Goal: Transaction & Acquisition: Purchase product/service

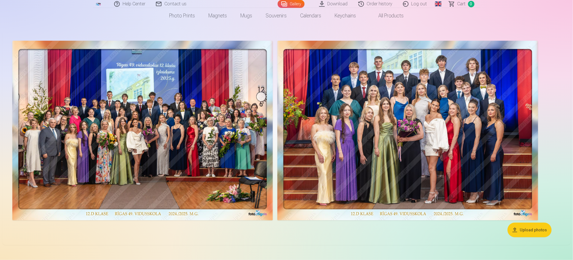
scroll to position [37, 0]
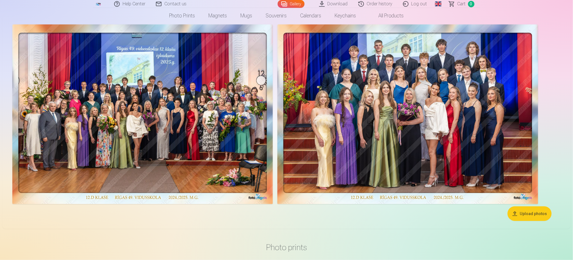
click at [217, 127] on img at bounding box center [142, 114] width 261 height 180
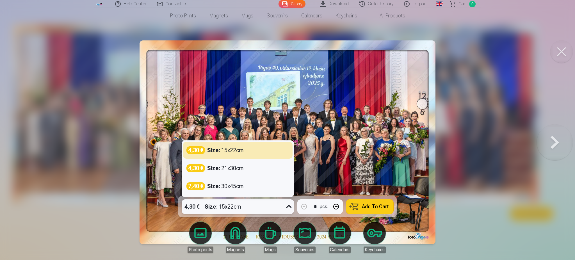
click at [290, 207] on icon at bounding box center [288, 206] width 9 height 9
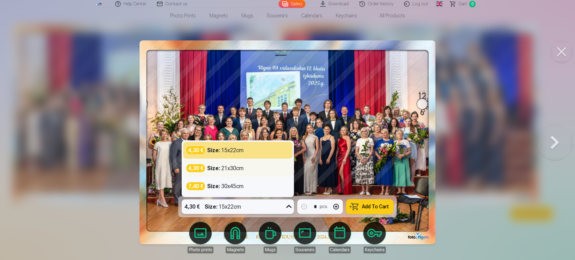
click at [271, 170] on div "4,30 € Size : 21x30cm" at bounding box center [237, 168] width 103 height 8
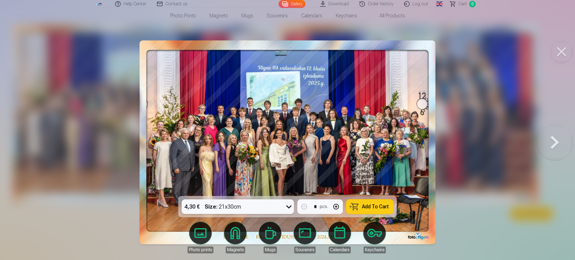
click at [290, 208] on icon at bounding box center [288, 206] width 9 height 9
click at [562, 48] on button at bounding box center [561, 51] width 22 height 22
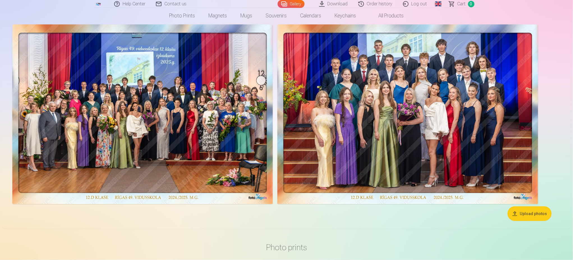
click at [261, 79] on img at bounding box center [142, 114] width 261 height 180
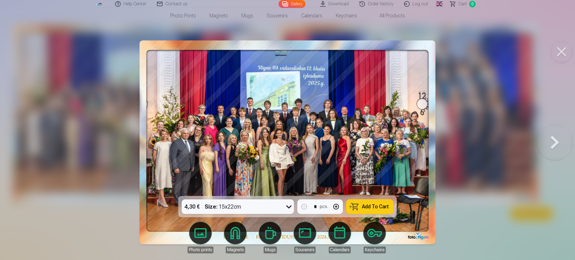
click at [560, 50] on button at bounding box center [561, 51] width 22 height 22
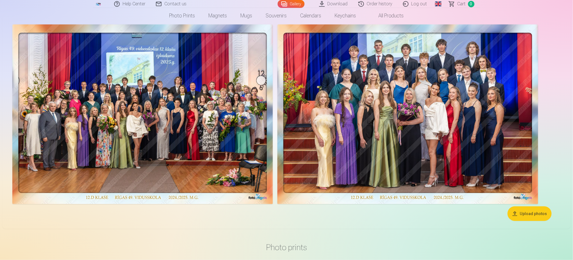
click at [456, 102] on img at bounding box center [407, 114] width 261 height 180
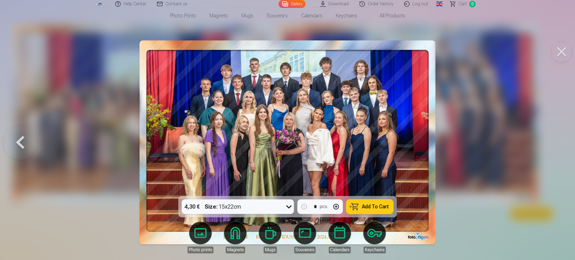
click at [560, 49] on button at bounding box center [561, 51] width 22 height 22
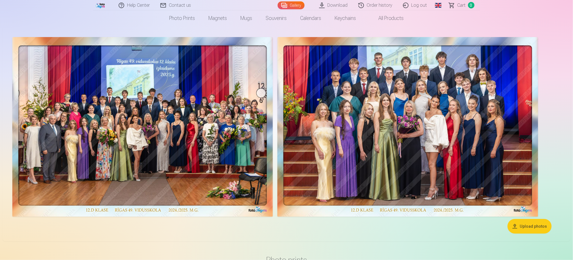
scroll to position [12, 0]
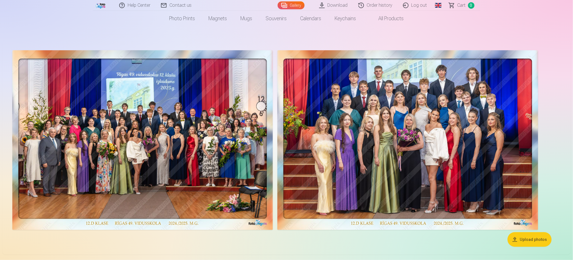
click at [50, 27] on main "Upload photos" at bounding box center [286, 147] width 569 height 241
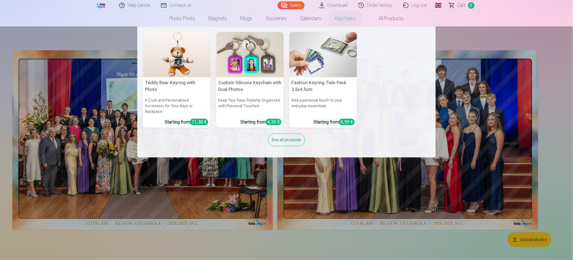
click at [563, 120] on nav "Teddy Bear Keyring with Photo A Cute and Personalized Accessory for Your Keys o…" at bounding box center [286, 91] width 573 height 131
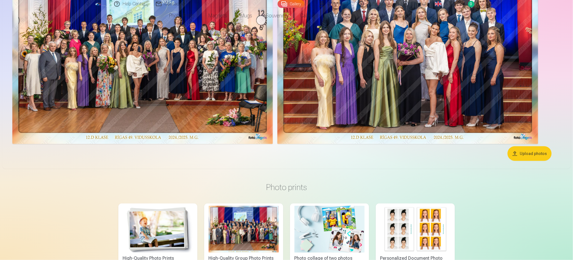
scroll to position [236, 0]
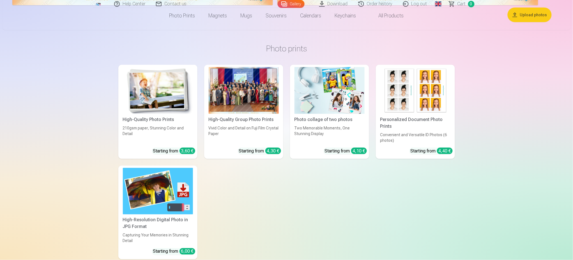
click at [330, 100] on img at bounding box center [330, 90] width 70 height 47
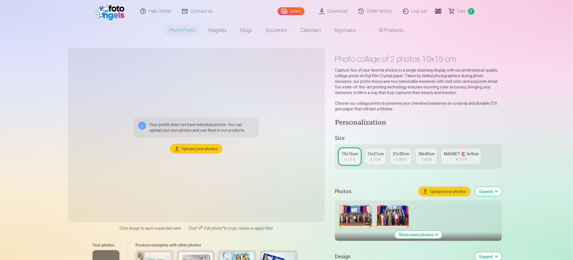
click at [360, 217] on img at bounding box center [355, 216] width 33 height 22
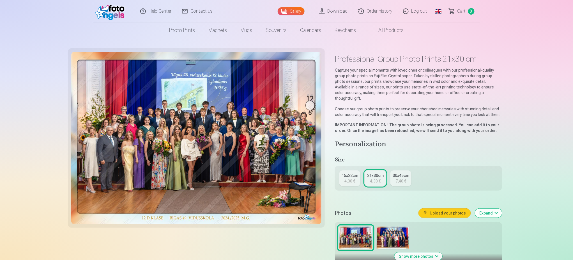
click at [389, 231] on img at bounding box center [393, 237] width 33 height 22
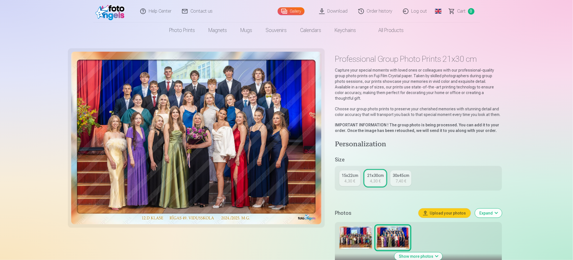
click at [358, 231] on img at bounding box center [355, 237] width 33 height 22
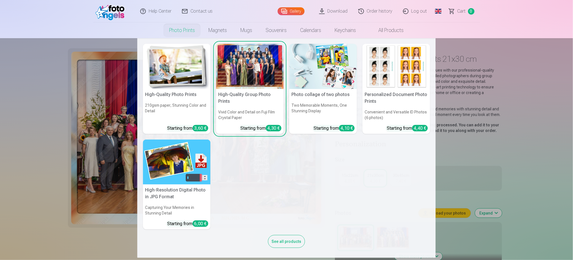
click at [159, 173] on img at bounding box center [177, 161] width 68 height 45
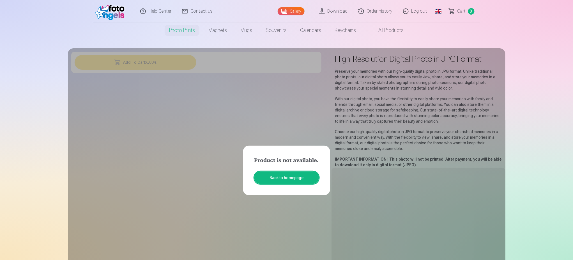
click at [292, 179] on link "Back to homepage" at bounding box center [286, 177] width 65 height 12
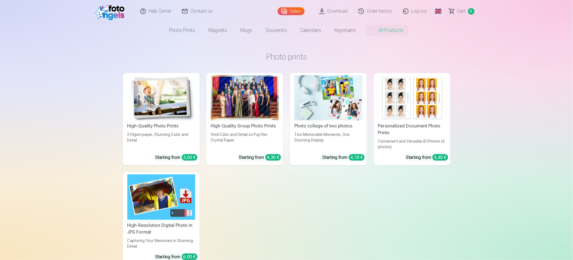
click at [412, 10] on link "Log out" at bounding box center [415, 11] width 35 height 22
